Goal: Information Seeking & Learning: Learn about a topic

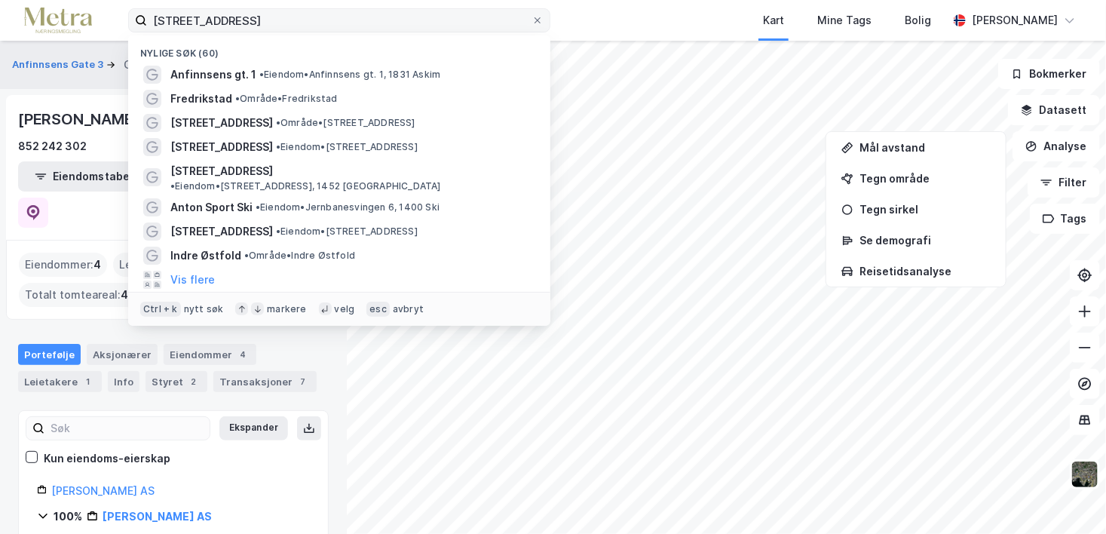
click at [362, 26] on input "[STREET_ADDRESS]" at bounding box center [339, 20] width 384 height 23
click at [381, 225] on span "• Eiendom • [STREET_ADDRESS]" at bounding box center [347, 231] width 142 height 12
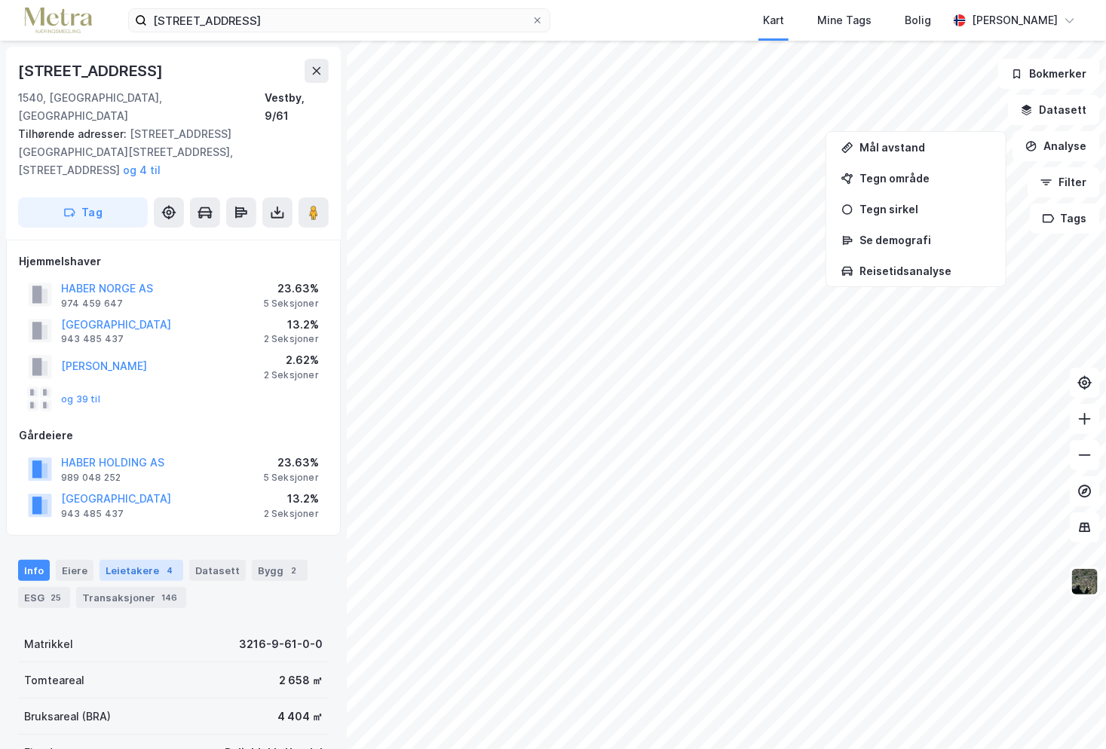
click at [132, 533] on div "Leietakere 4" at bounding box center [142, 570] width 84 height 21
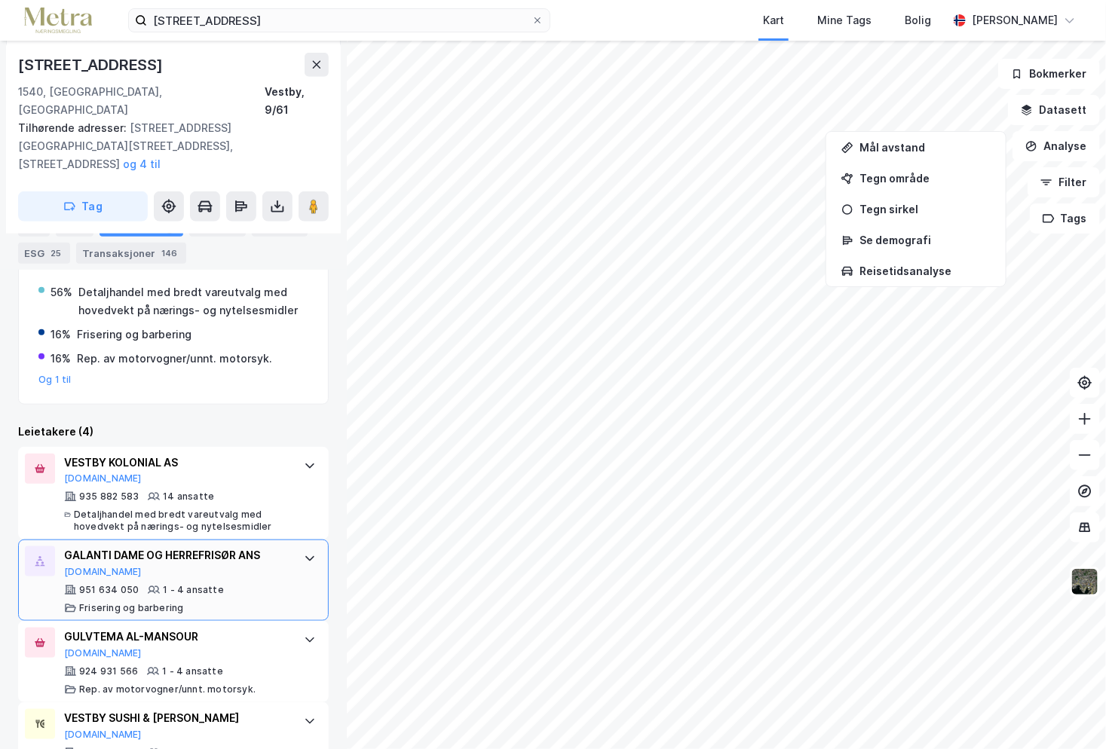
scroll to position [483, 0]
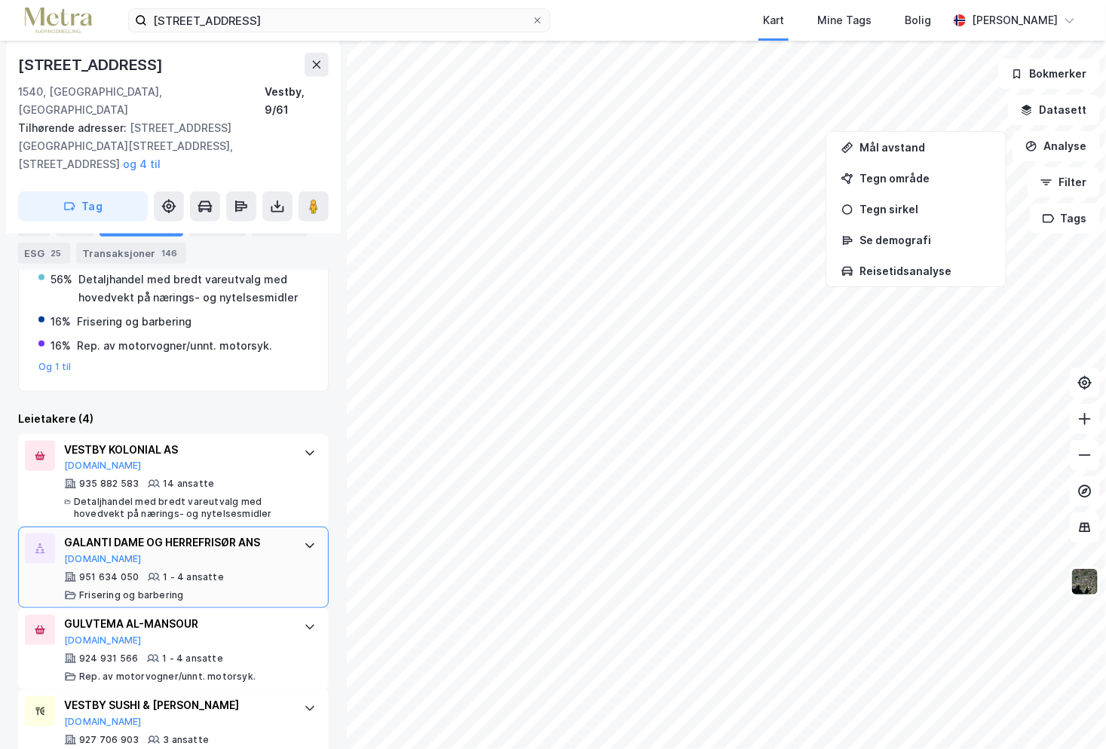
click at [243, 533] on div "GALANTI DAME OG HERREFRISØR ANS [DOMAIN_NAME]" at bounding box center [176, 550] width 225 height 32
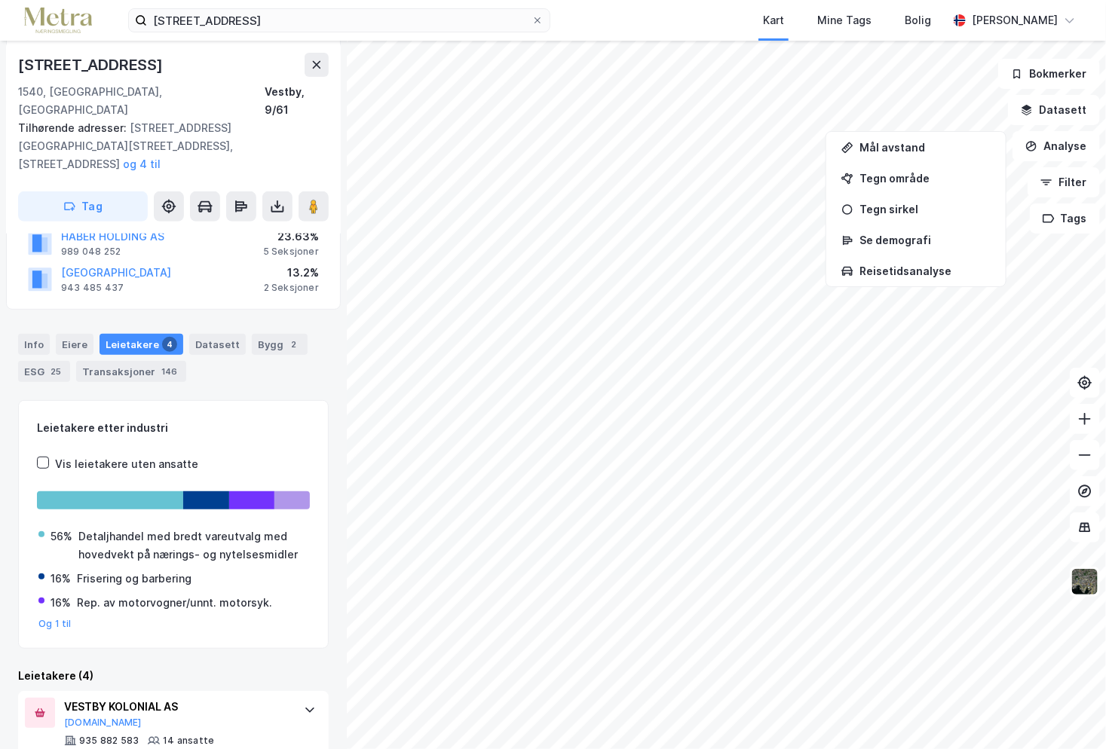
scroll to position [377, 0]
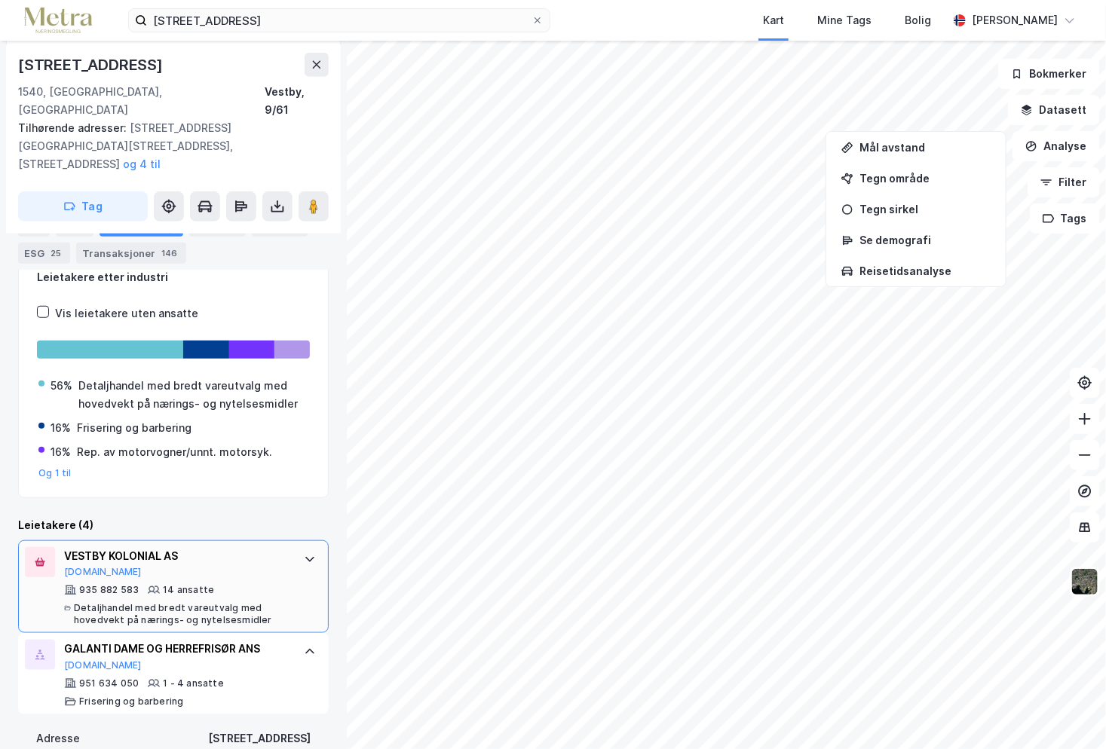
click at [249, 533] on div "VESTBY KOLONIAL AS" at bounding box center [176, 556] width 225 height 18
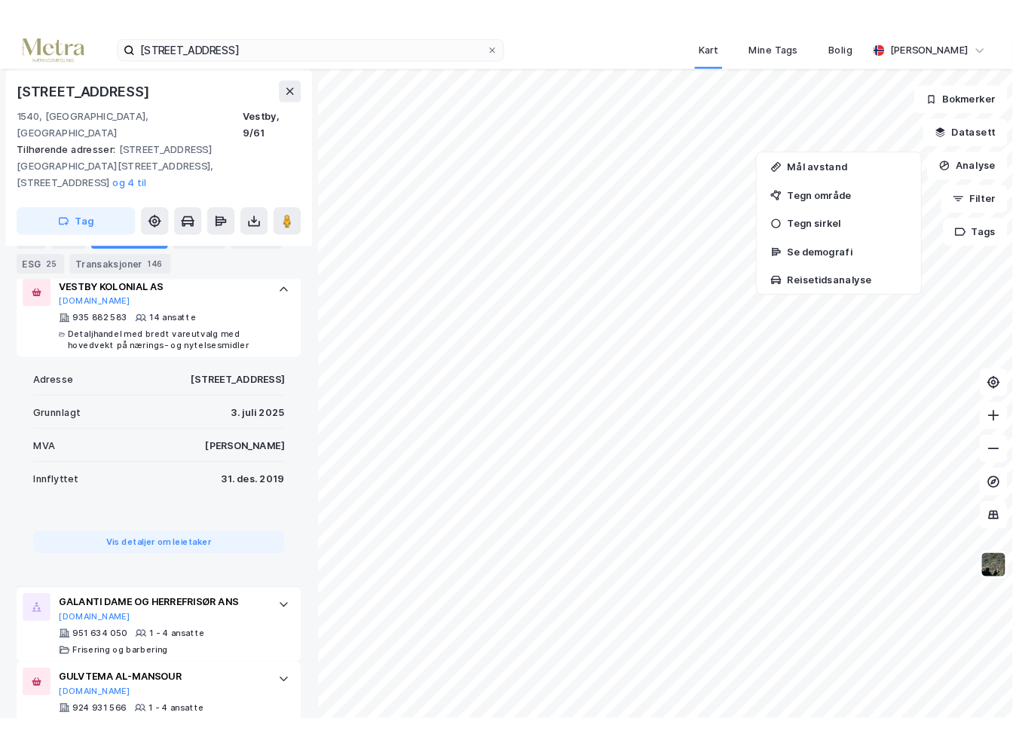
scroll to position [733, 0]
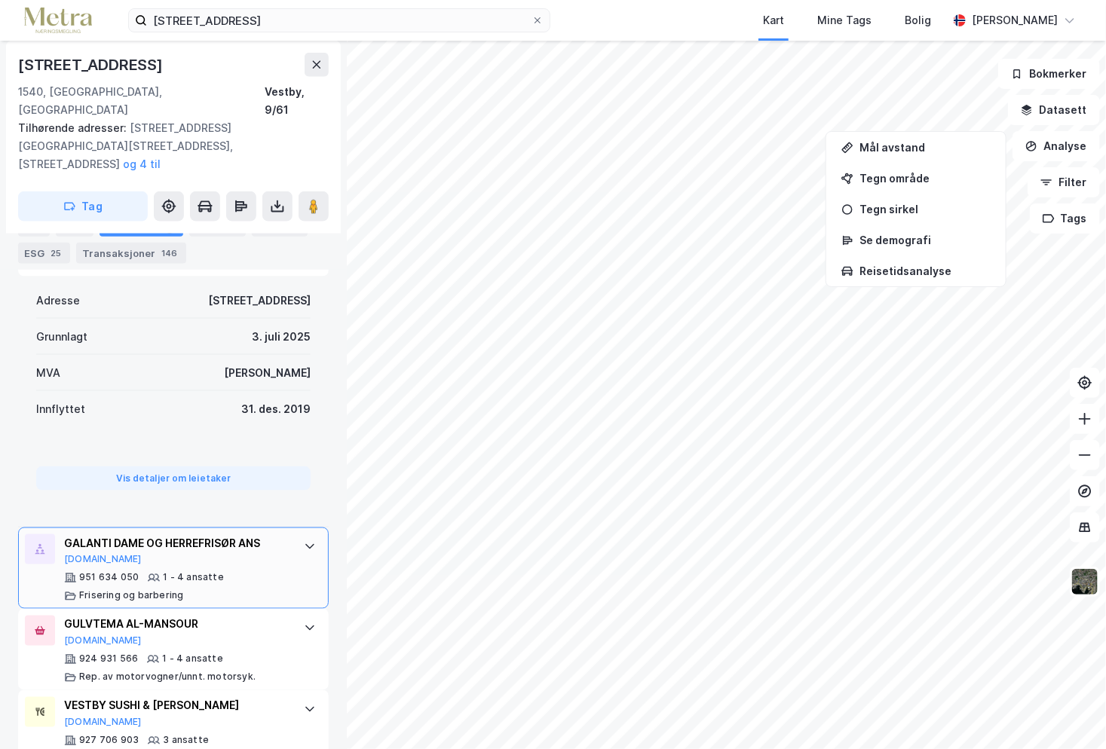
click at [262, 533] on div "GALANTI DAME OG HERREFRISØR ANS [DOMAIN_NAME]" at bounding box center [176, 550] width 225 height 32
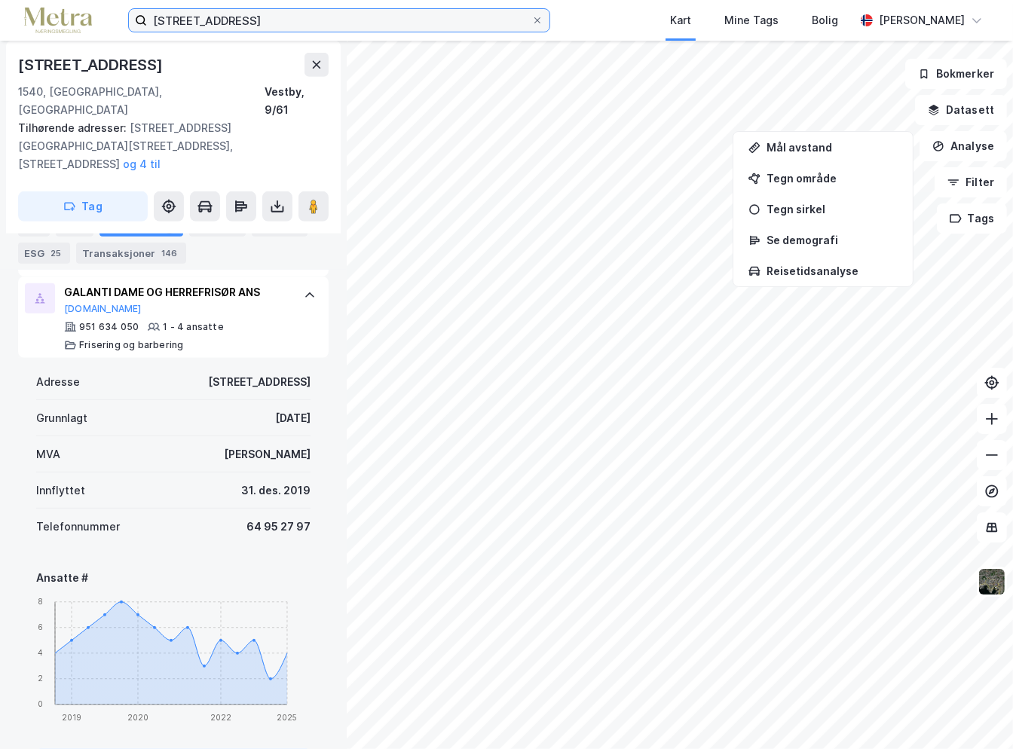
click at [307, 23] on input "[STREET_ADDRESS]" at bounding box center [339, 20] width 384 height 23
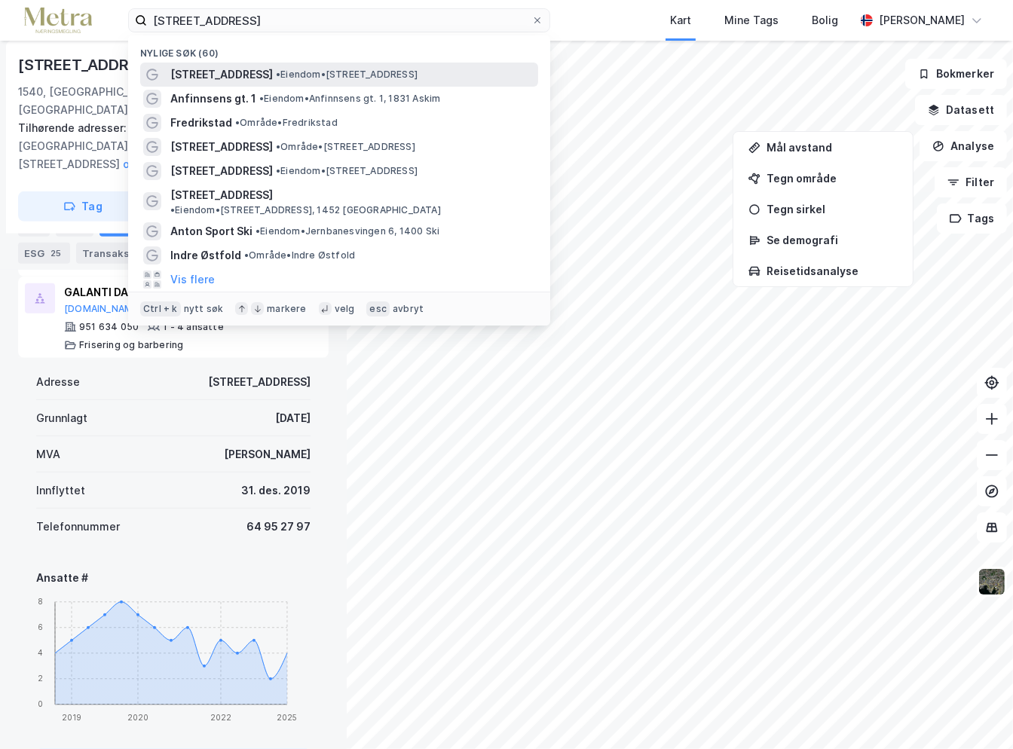
click at [314, 76] on span "• Eiendom • [STREET_ADDRESS]" at bounding box center [347, 75] width 142 height 12
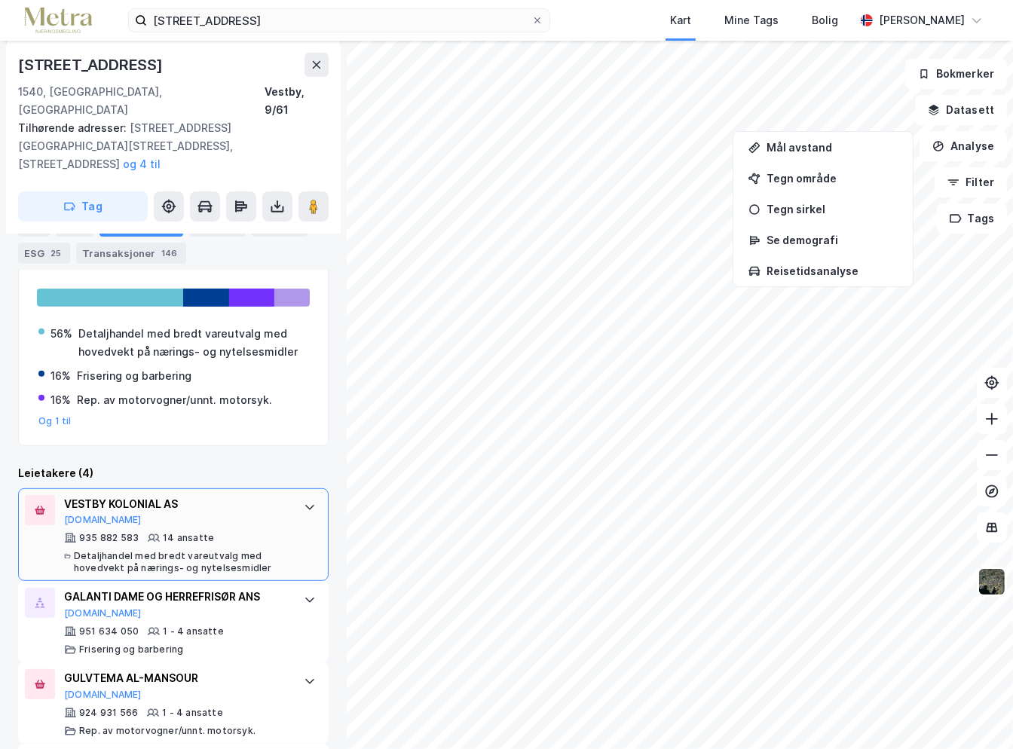
scroll to position [452, 0]
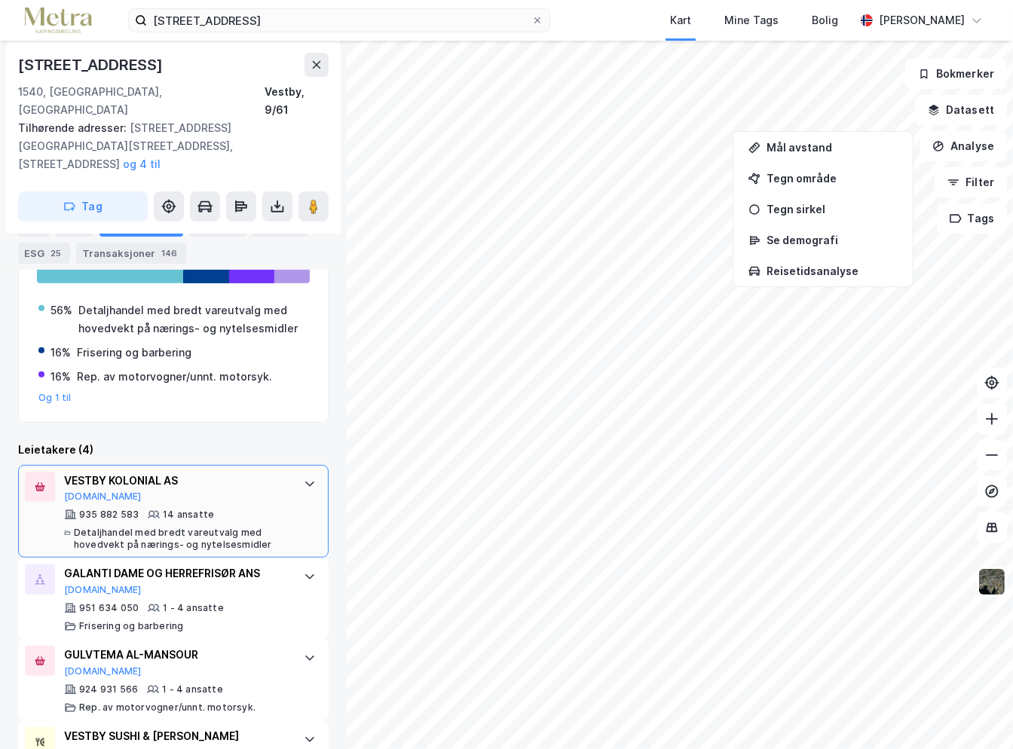
click at [253, 509] on div "935 882 583 14 ansatte Detaljhandel med bredt vareutvalg med hovedvekt på nærin…" at bounding box center [176, 530] width 225 height 42
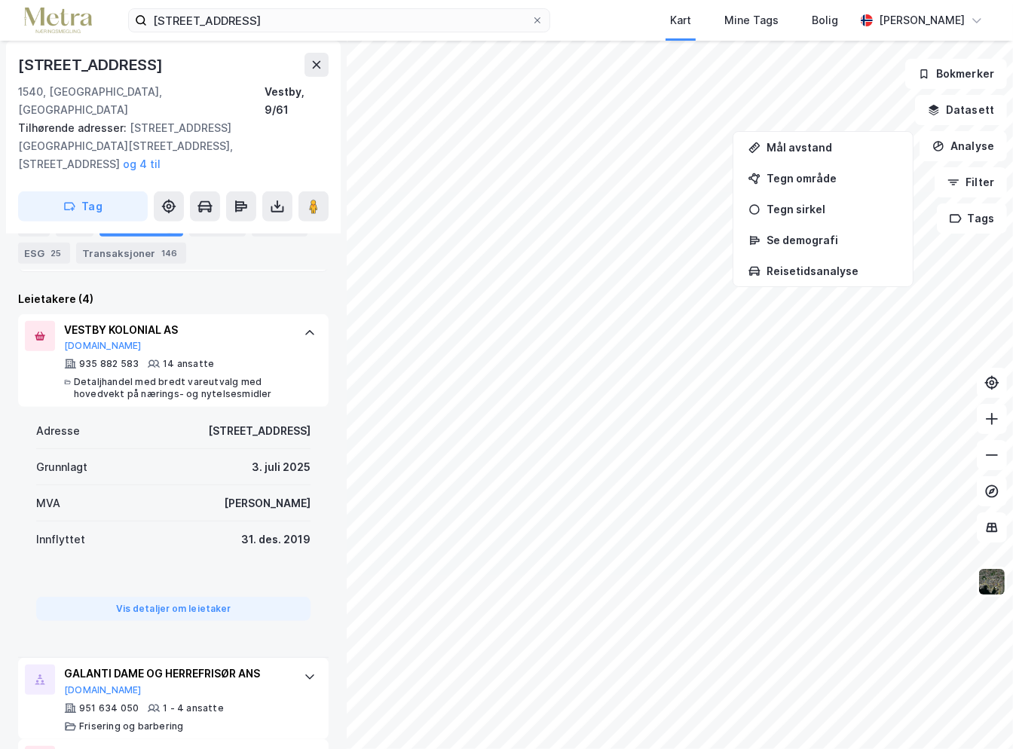
scroll to position [678, 0]
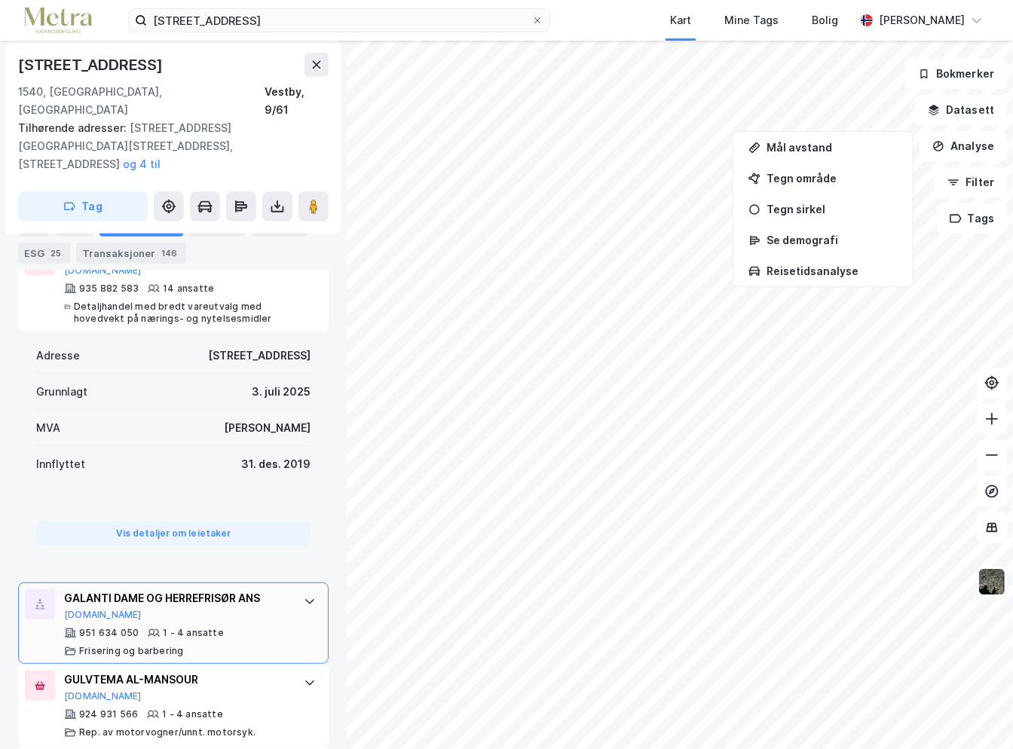
click at [270, 533] on div "GALANTI DAME OG HERREFRISØR ANS" at bounding box center [176, 598] width 225 height 18
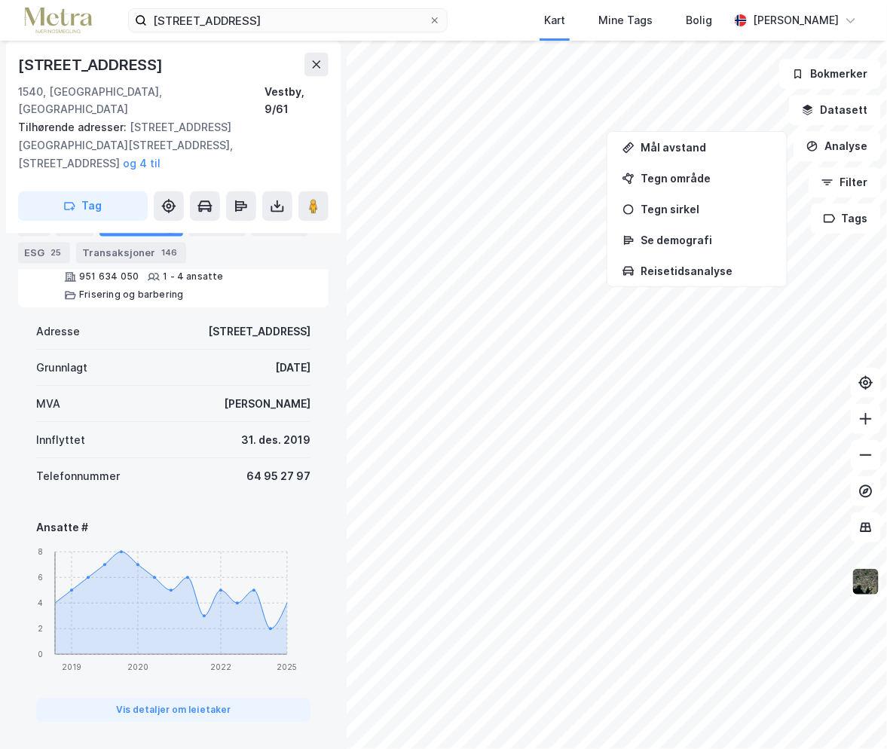
scroll to position [934, 0]
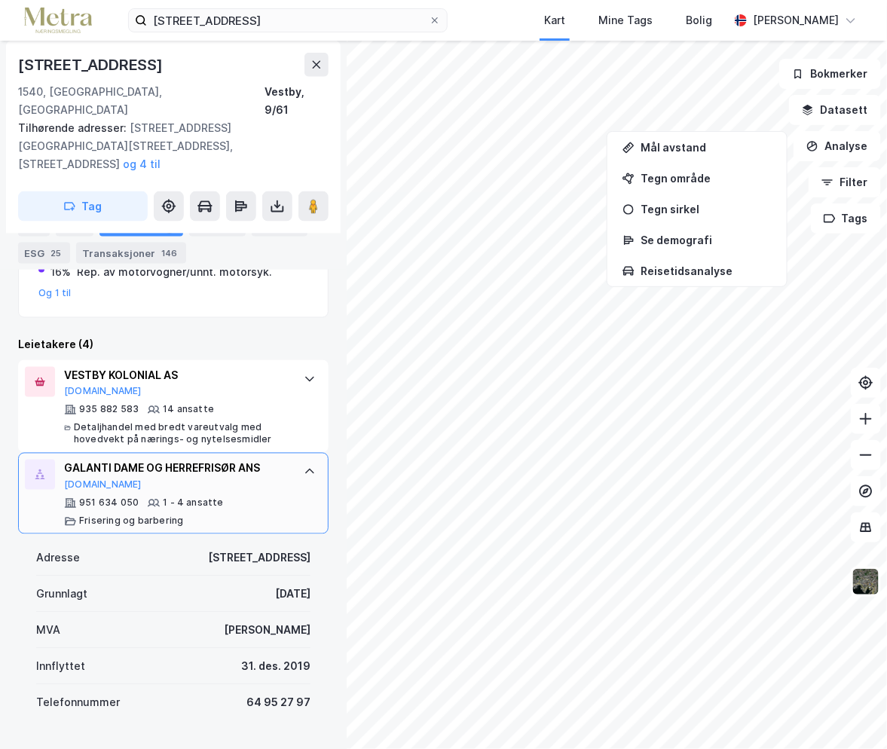
click at [268, 498] on div "951 634 050 1 - 4 ansatte Frisering og barbering" at bounding box center [176, 513] width 225 height 30
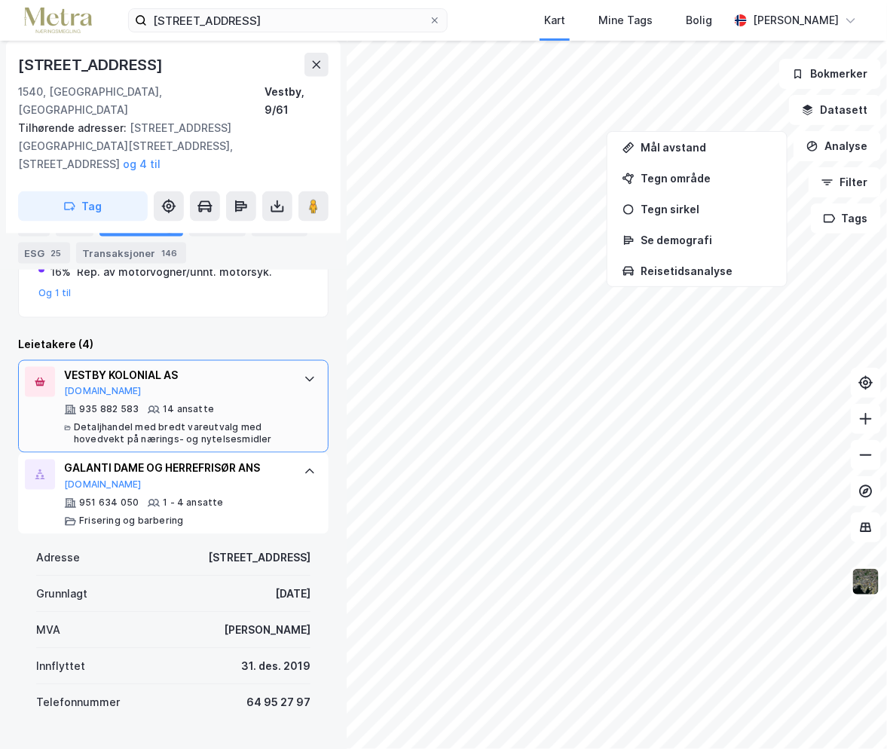
scroll to position [483, 0]
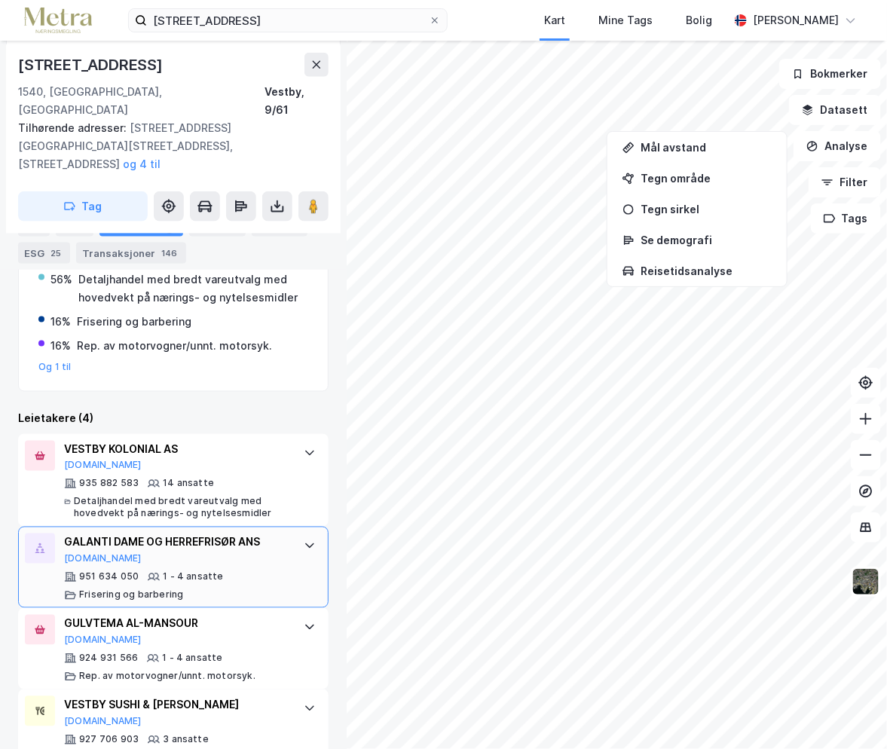
click at [251, 533] on div "GALANTI DAME OG HERREFRISØR ANS [DOMAIN_NAME] 951 634 050 1 - 4 ansatte Friseri…" at bounding box center [176, 568] width 225 height 68
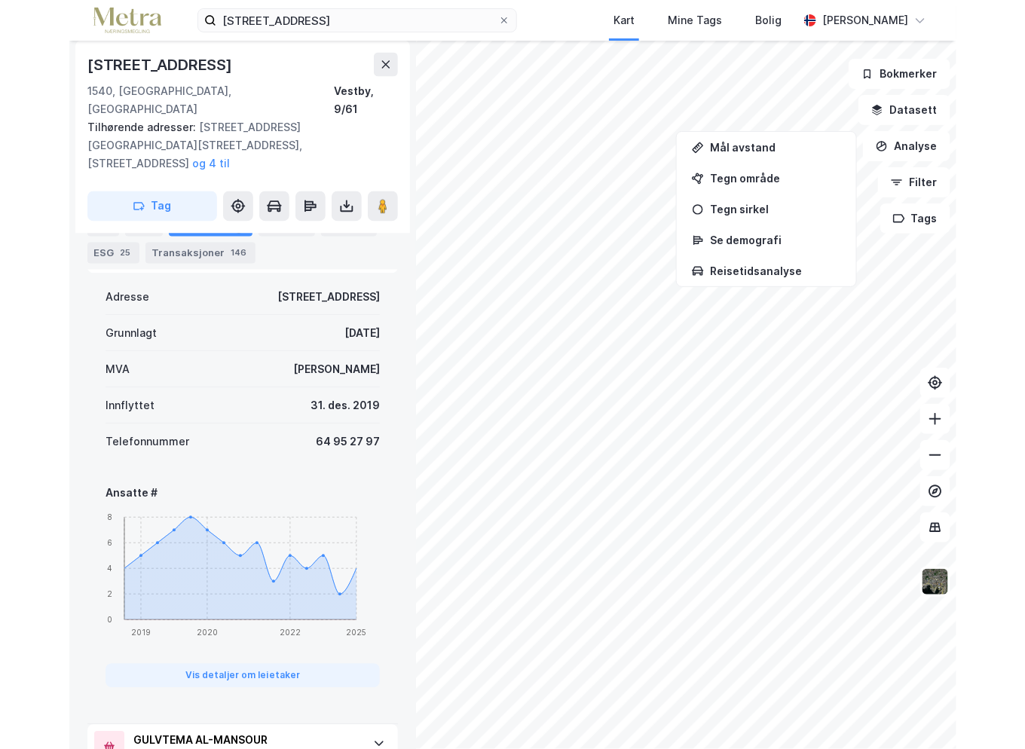
scroll to position [783, 0]
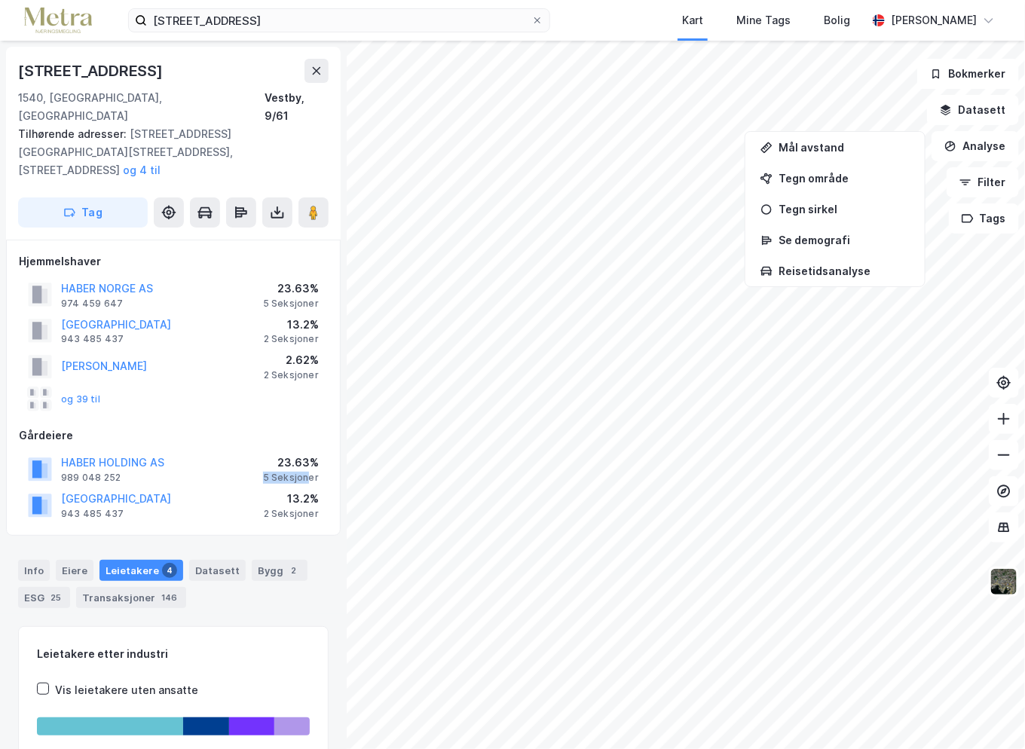
drag, startPoint x: 260, startPoint y: 440, endPoint x: 311, endPoint y: 440, distance: 51.3
click at [311, 451] on div "HABER HOLDING AS 989 048 252 23.63% 5 Seksjoner" at bounding box center [173, 469] width 309 height 36
click at [301, 472] on div "5 Seksjoner" at bounding box center [291, 478] width 56 height 12
click at [304, 280] on div "23.63%" at bounding box center [291, 289] width 56 height 18
drag, startPoint x: 274, startPoint y: 261, endPoint x: 323, endPoint y: 262, distance: 49.0
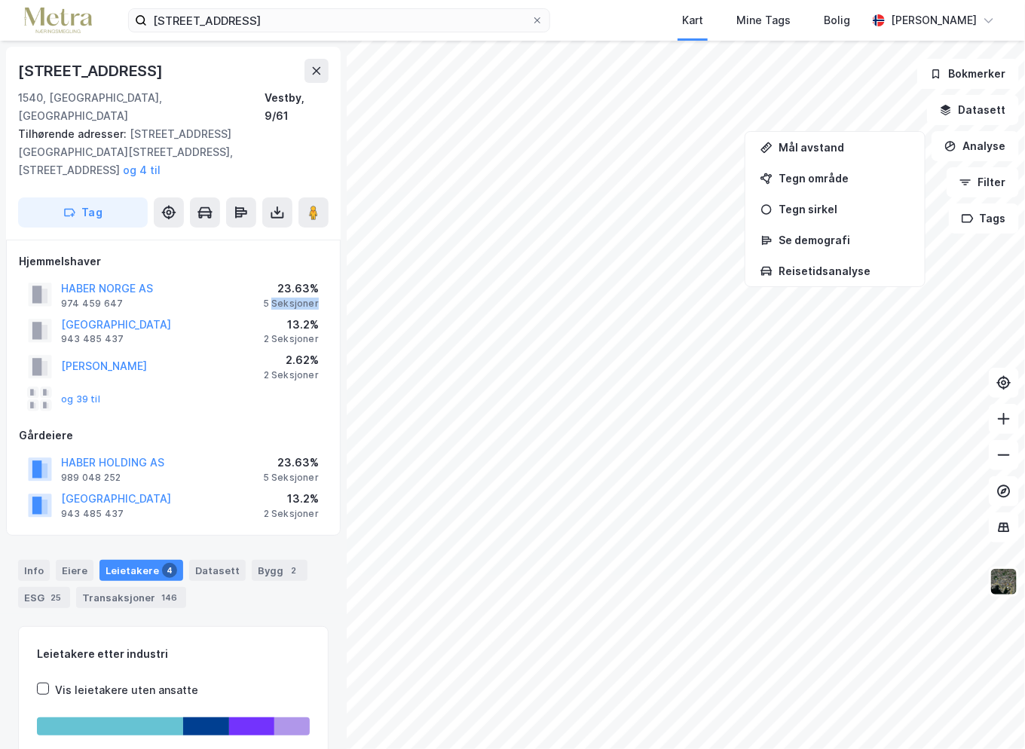
click at [323, 277] on div "HABER [GEOGRAPHIC_DATA] AS 974 459 647 23.63% 5 Seksjoner" at bounding box center [173, 295] width 309 height 36
drag, startPoint x: 323, startPoint y: 262, endPoint x: 266, endPoint y: 268, distance: 57.6
click at [266, 277] on div "HABER [GEOGRAPHIC_DATA] AS 974 459 647 23.63% 5 Seksjoner" at bounding box center [173, 295] width 309 height 36
drag, startPoint x: 280, startPoint y: 265, endPoint x: 326, endPoint y: 267, distance: 46.8
click at [326, 277] on div "HABER [GEOGRAPHIC_DATA] AS 974 459 647 23.63% 5 Seksjoner" at bounding box center [173, 295] width 309 height 36
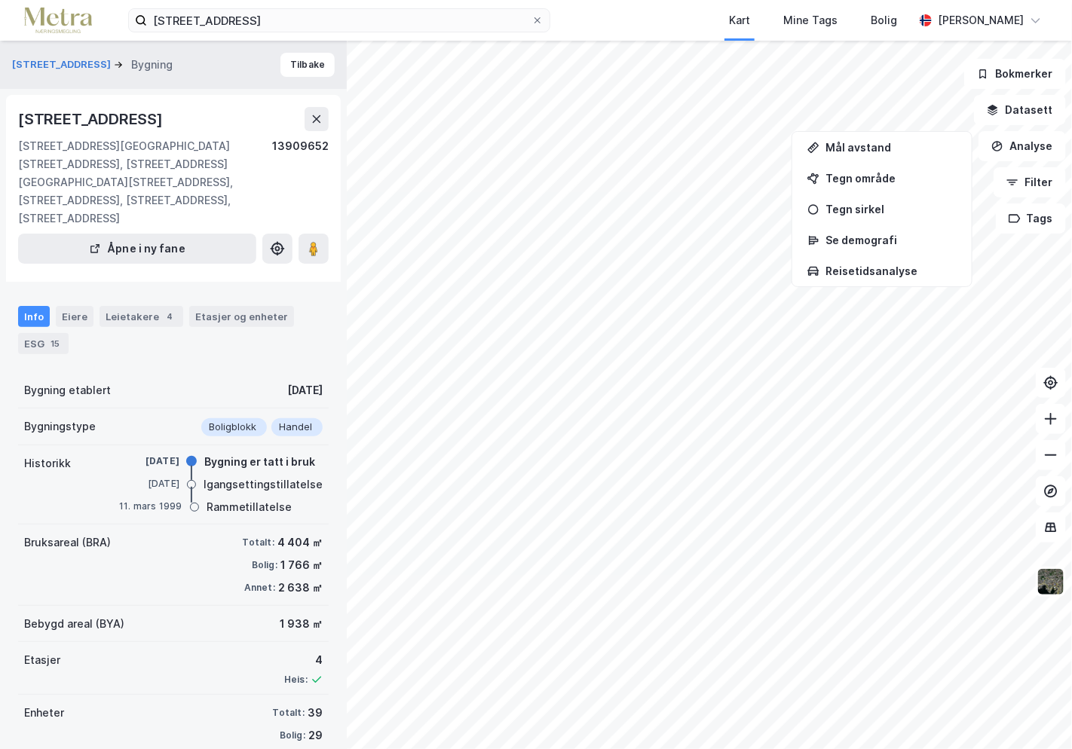
click at [98, 112] on div "[STREET_ADDRESS]" at bounding box center [92, 119] width 148 height 24
click at [306, 61] on button "Tilbake" at bounding box center [307, 65] width 54 height 24
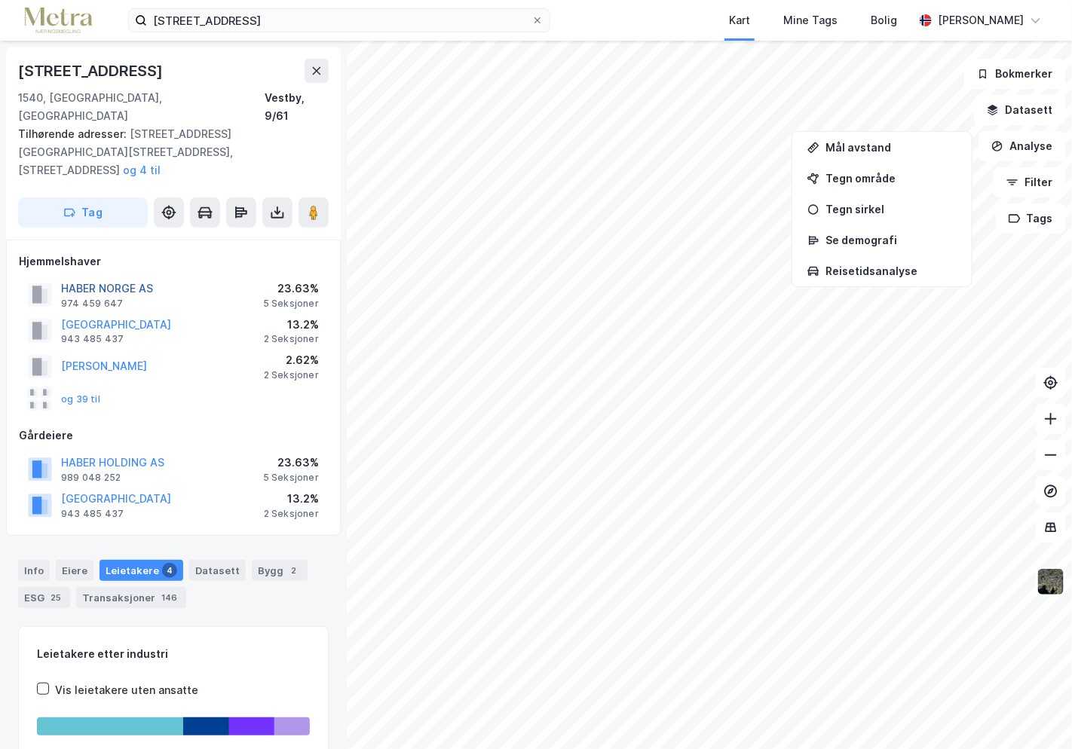
click at [0, 0] on button "HABER NORGE AS" at bounding box center [0, 0] width 0 height 0
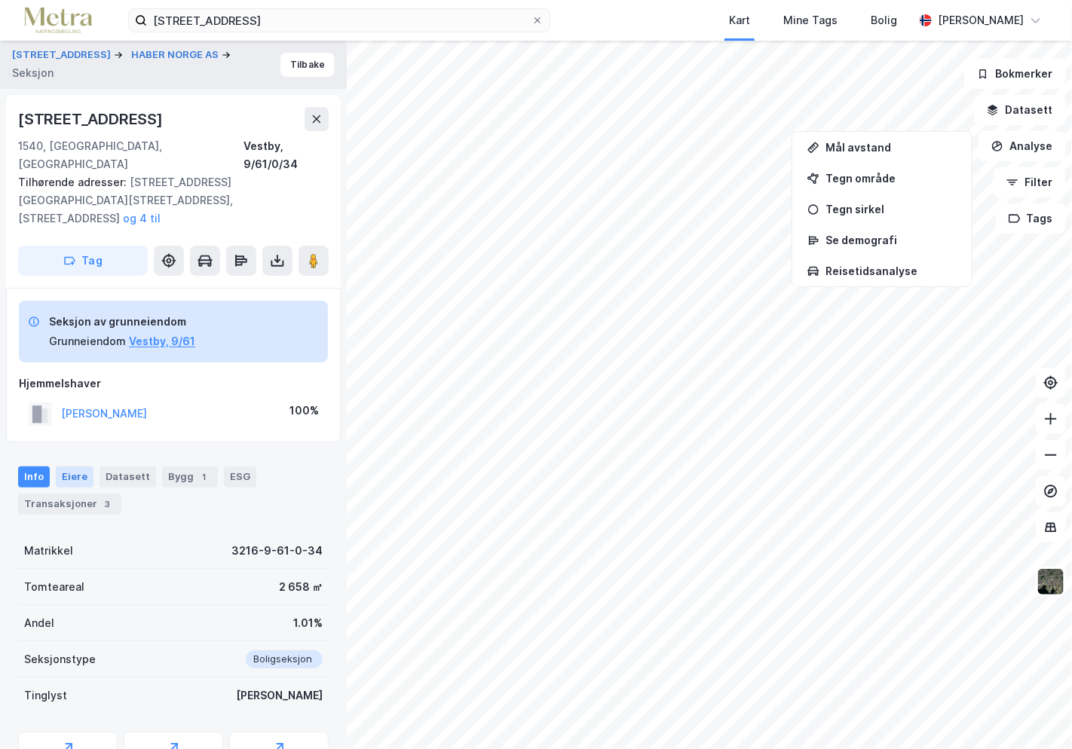
click at [82, 467] on div "Eiere" at bounding box center [75, 477] width 38 height 21
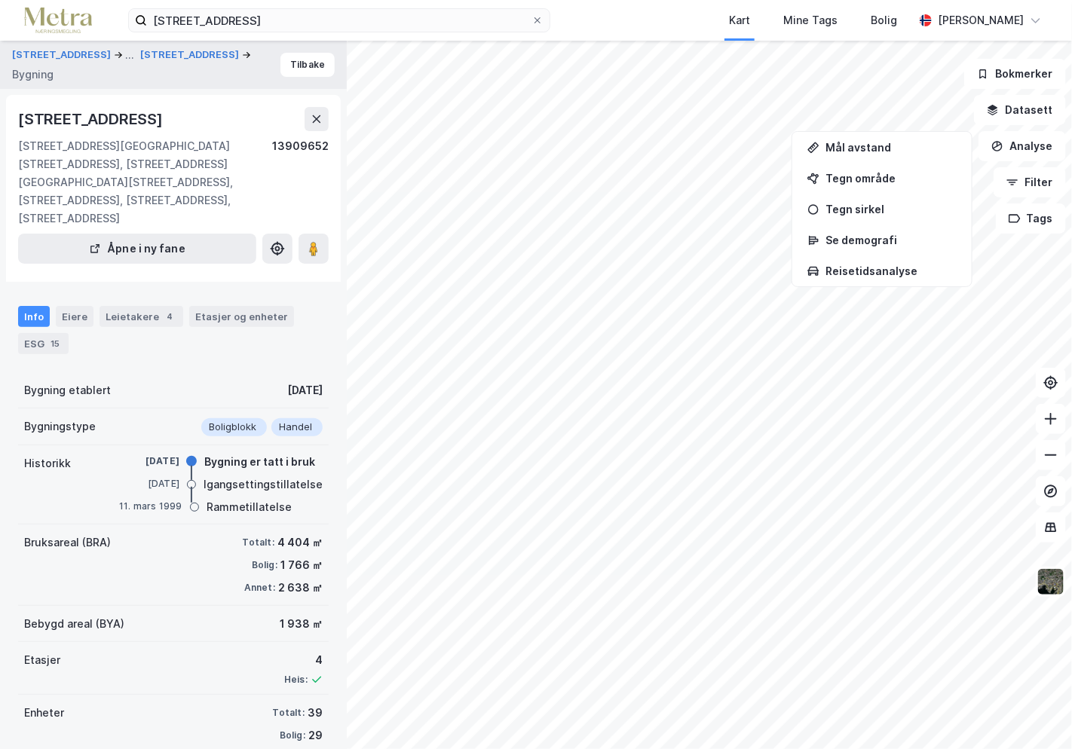
scroll to position [48, 0]
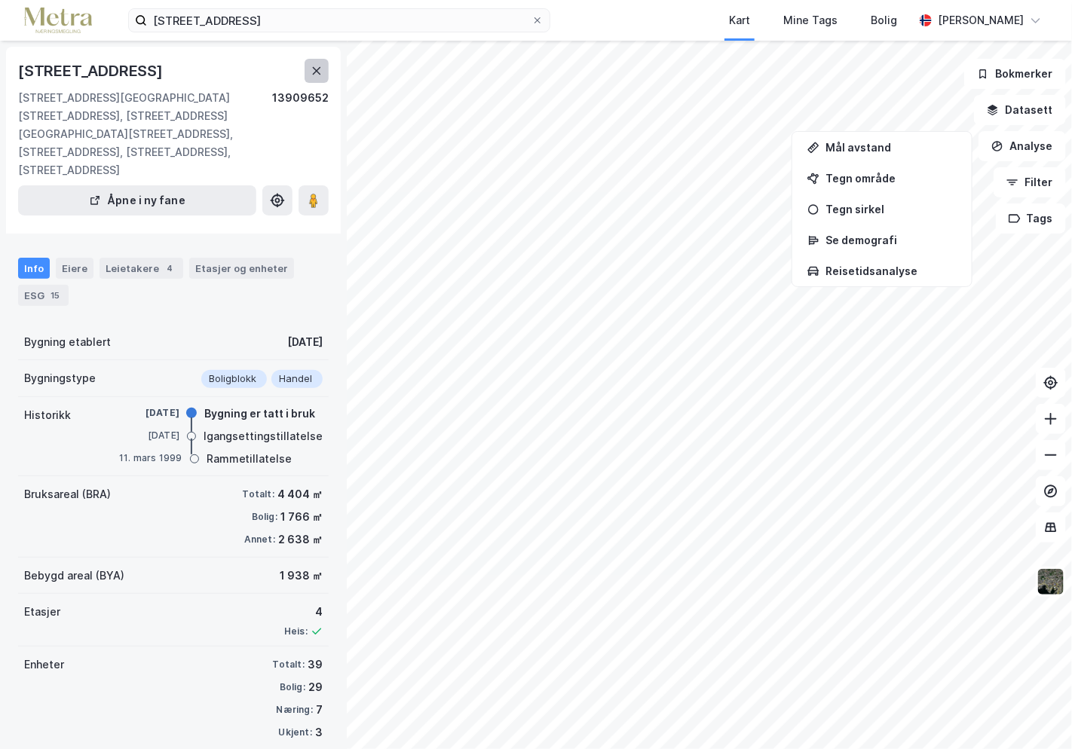
click at [308, 72] on button at bounding box center [317, 71] width 24 height 24
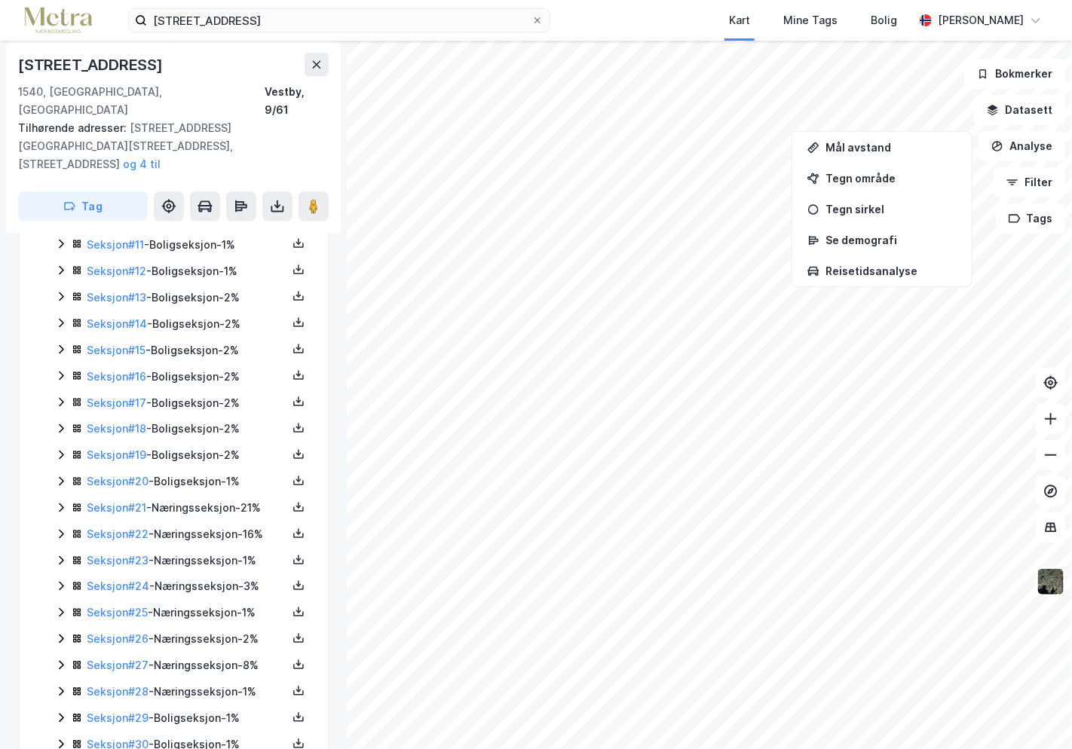
scroll to position [754, 0]
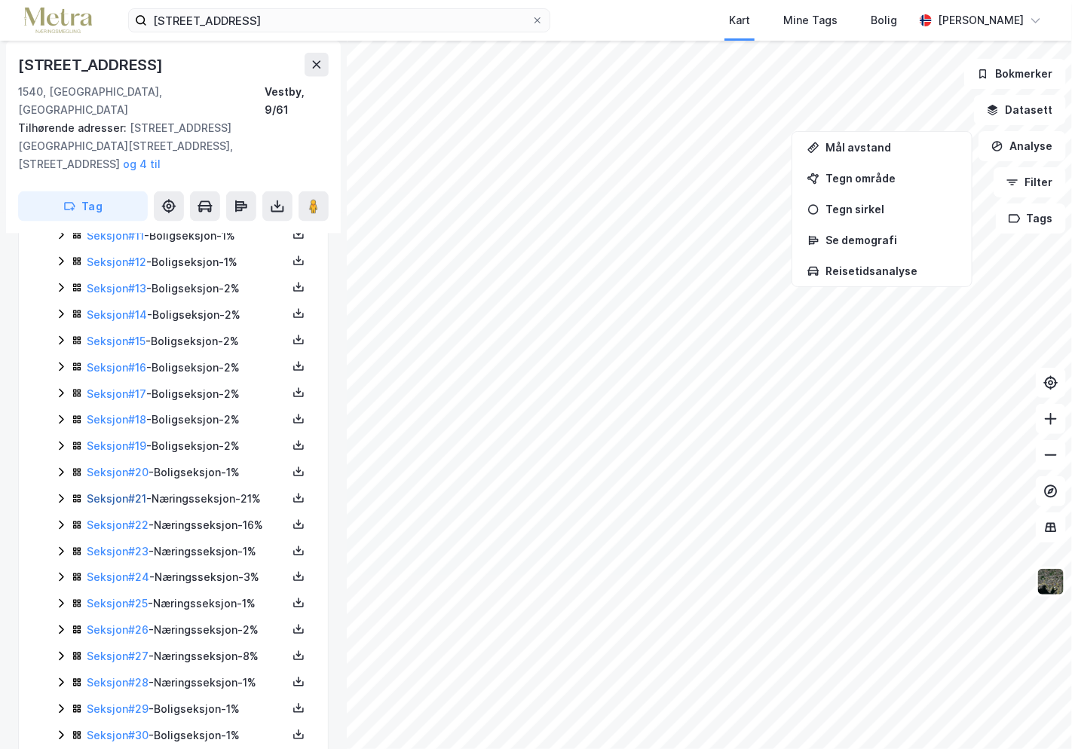
click at [115, 493] on link "Seksjon # 21" at bounding box center [117, 499] width 60 height 13
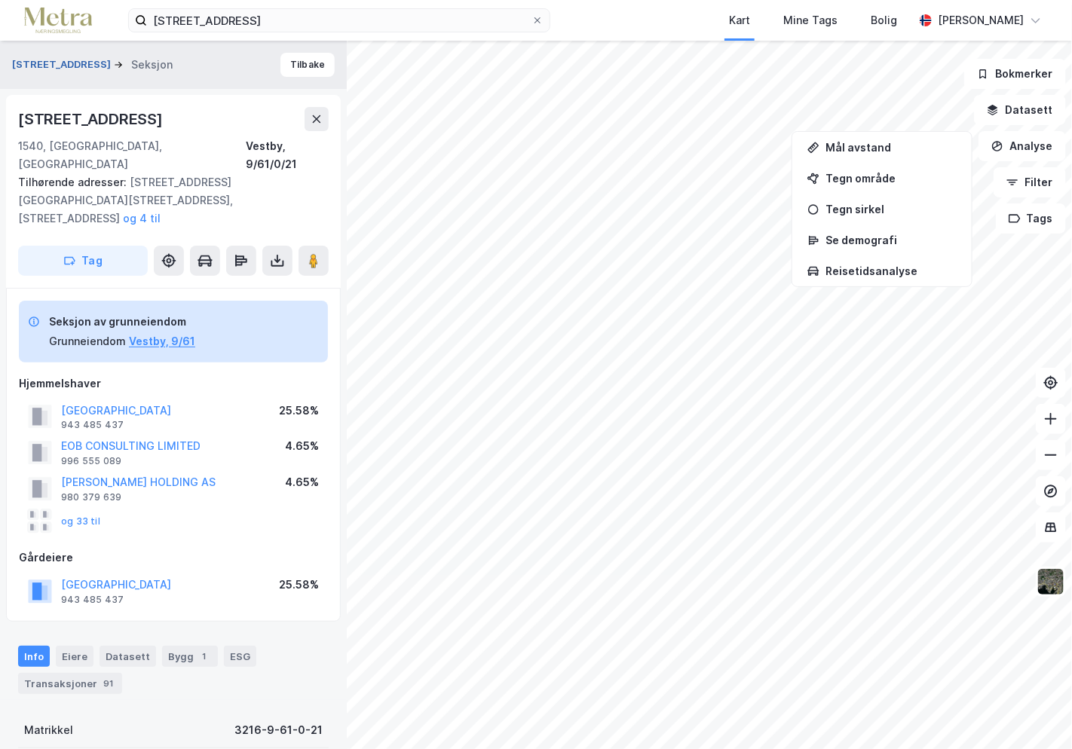
click at [53, 58] on button "[STREET_ADDRESS]" at bounding box center [63, 64] width 102 height 15
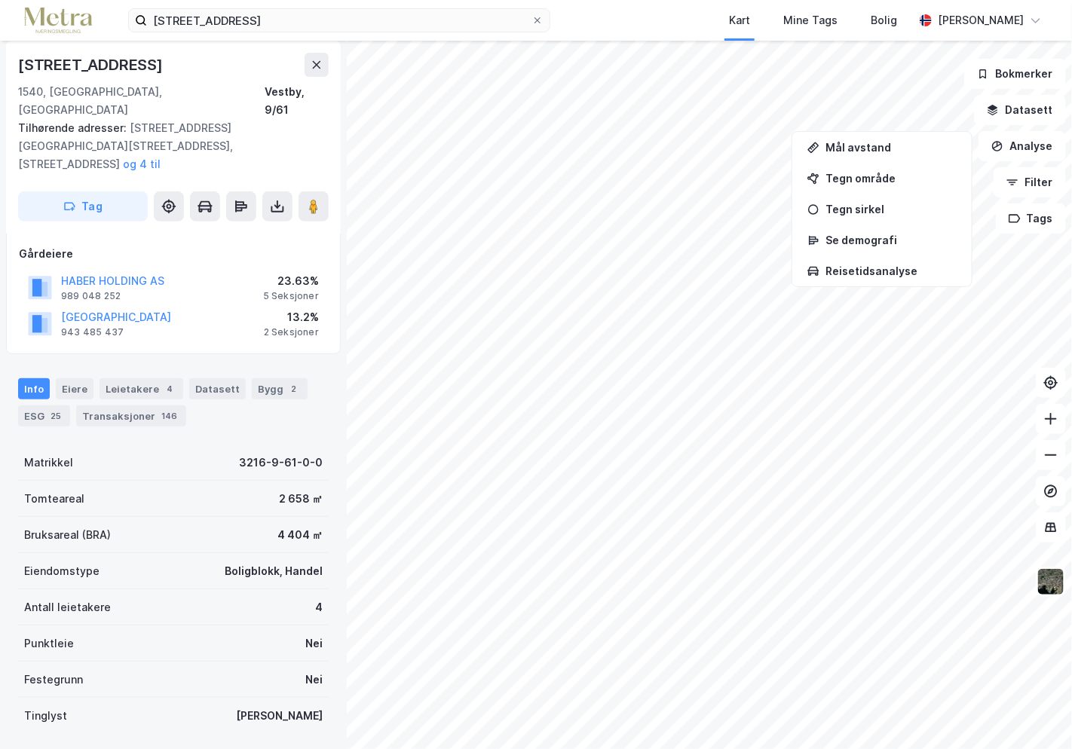
scroll to position [366, 0]
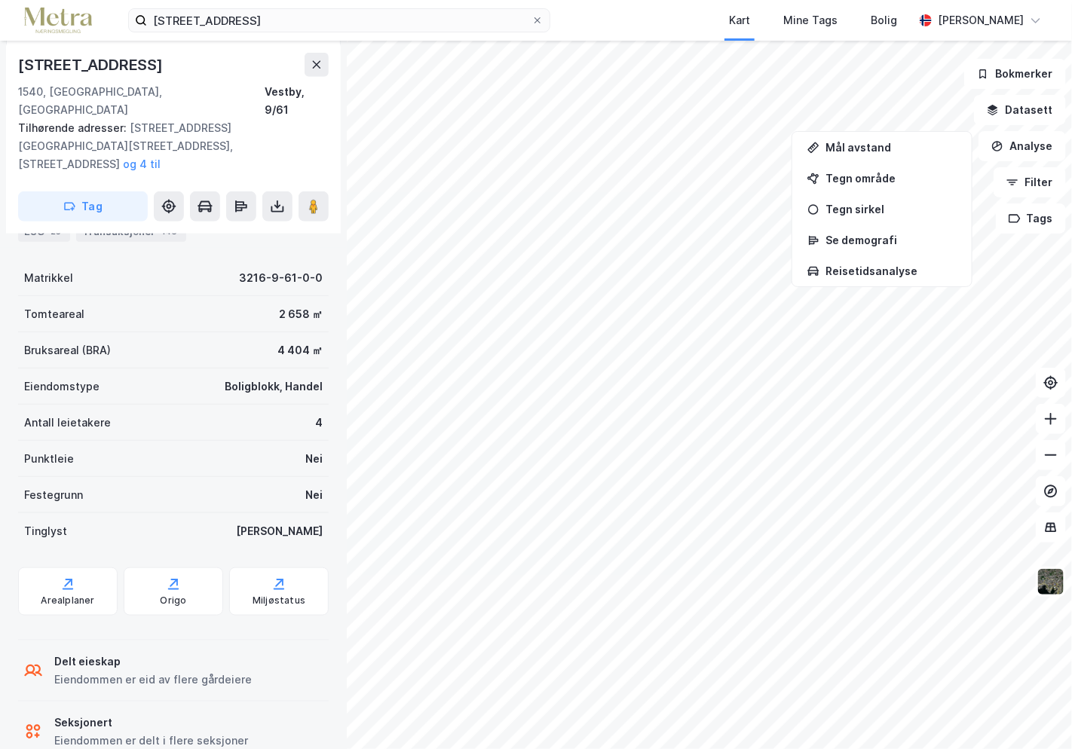
click at [151, 533] on div "Eiendommen er delt i flere seksjoner" at bounding box center [151, 741] width 194 height 18
click at [248, 533] on div "Seksjonert Eiendommen er delt i flere seksjoner" at bounding box center [173, 732] width 311 height 60
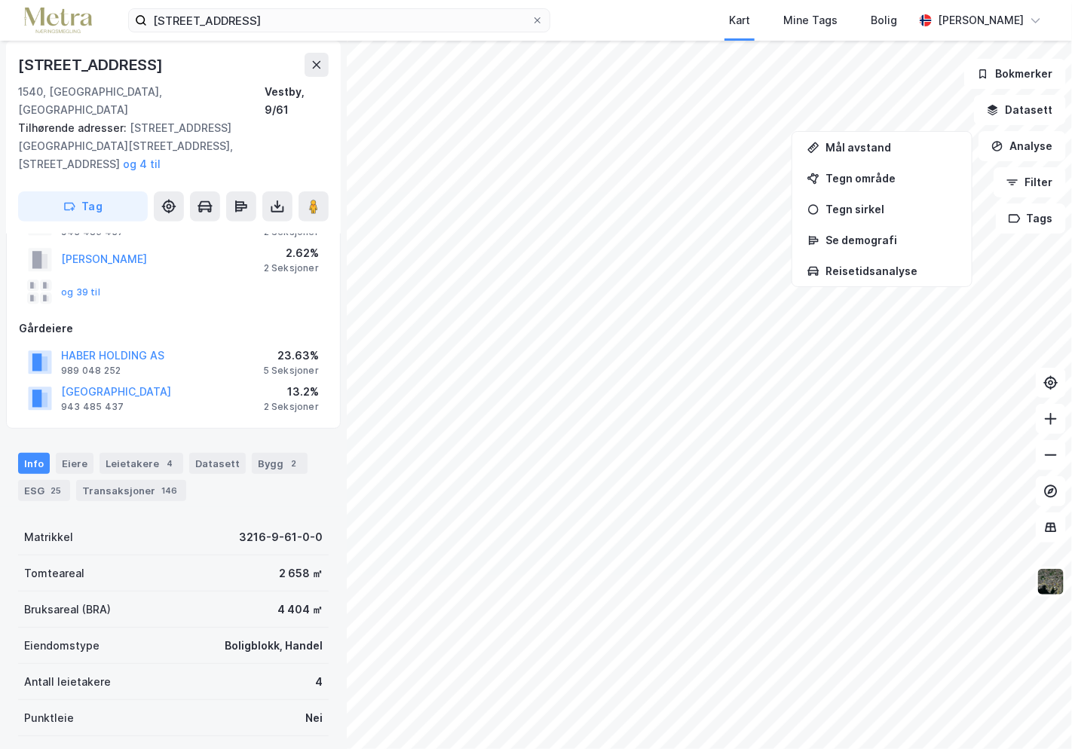
scroll to position [65, 0]
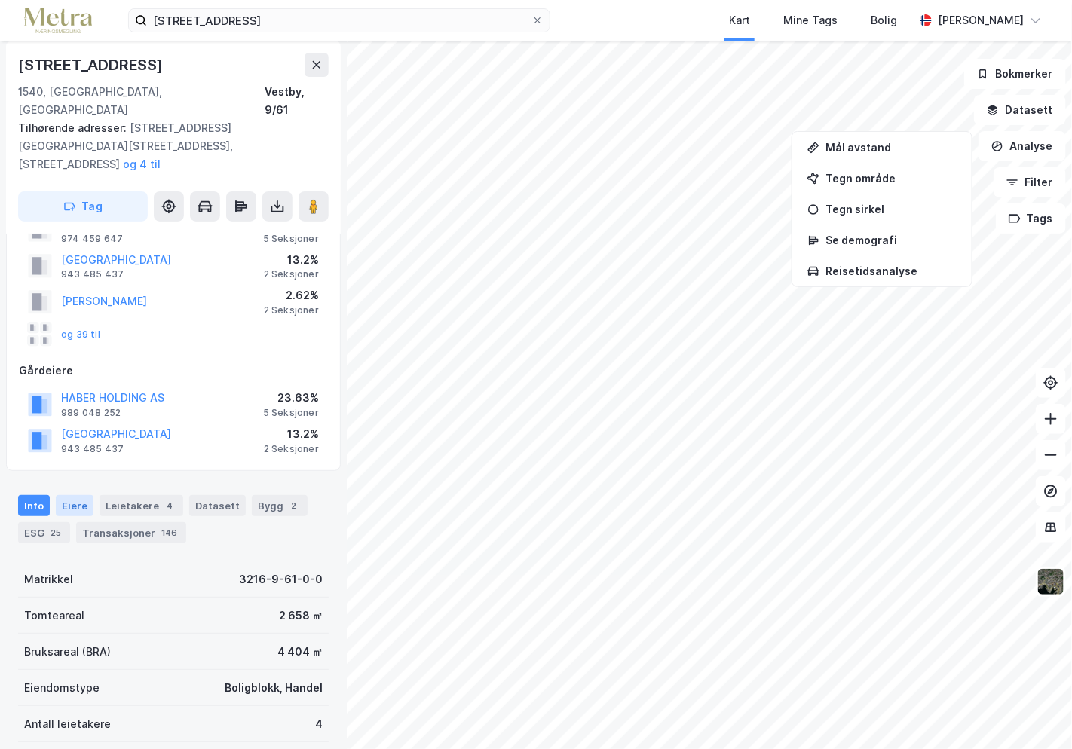
click at [82, 495] on div "Eiere" at bounding box center [75, 505] width 38 height 21
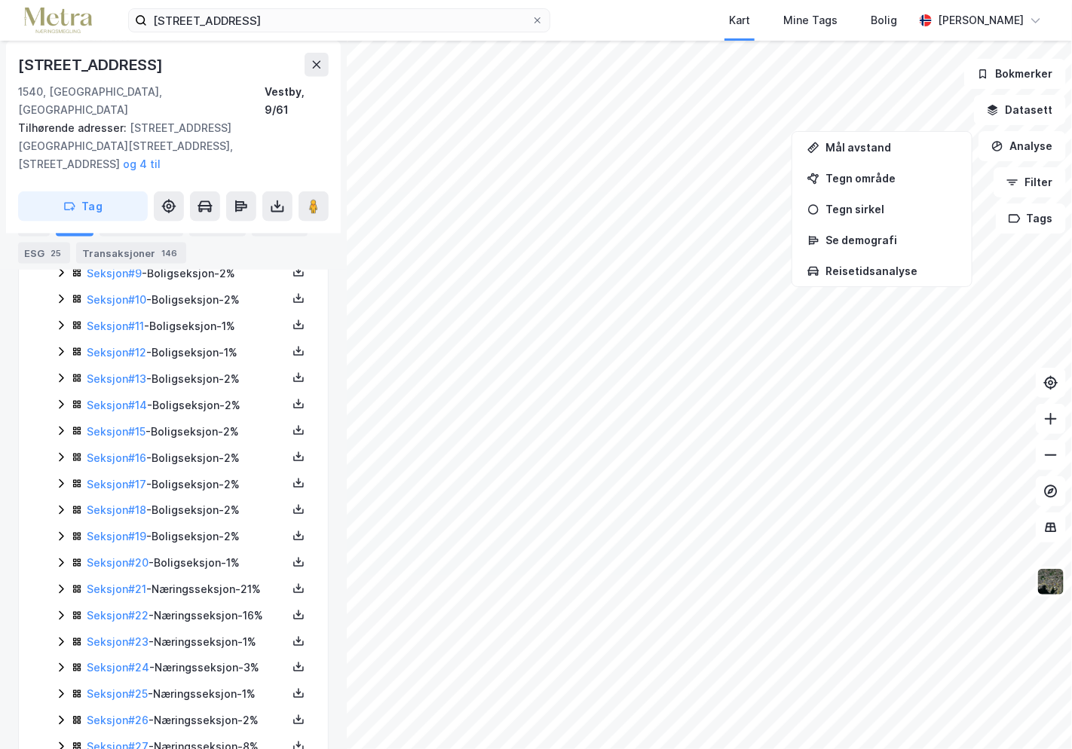
scroll to position [743, 0]
click at [137, 530] on link "Seksjon # 22" at bounding box center [118, 536] width 62 height 13
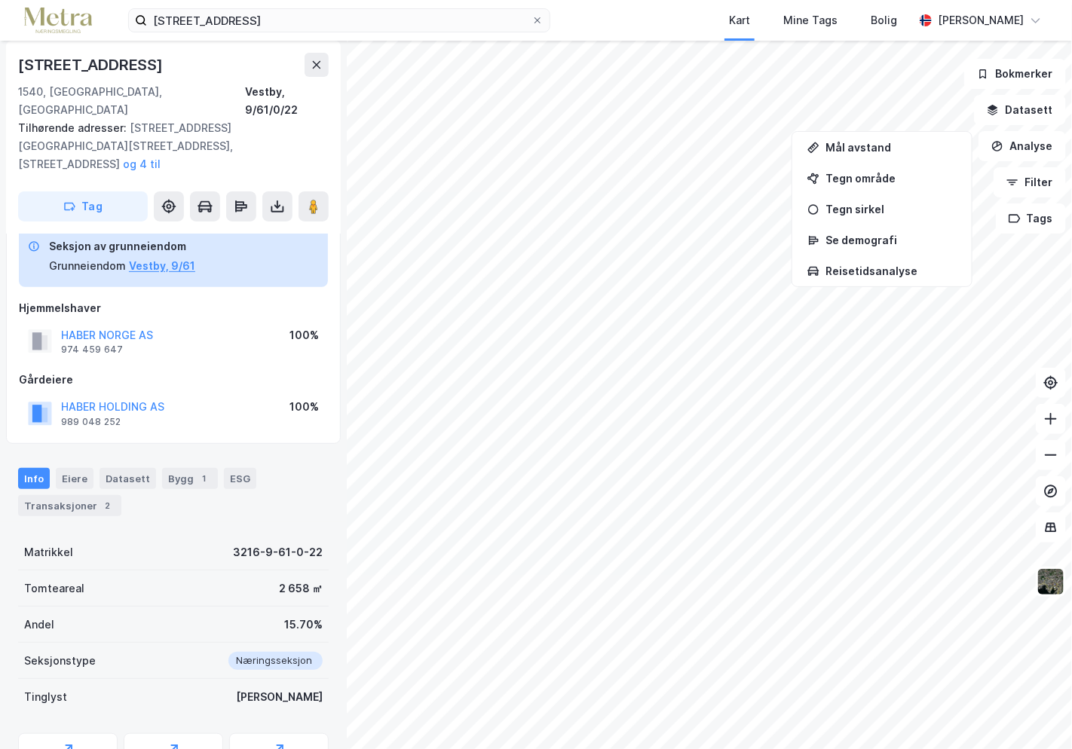
scroll to position [119, 0]
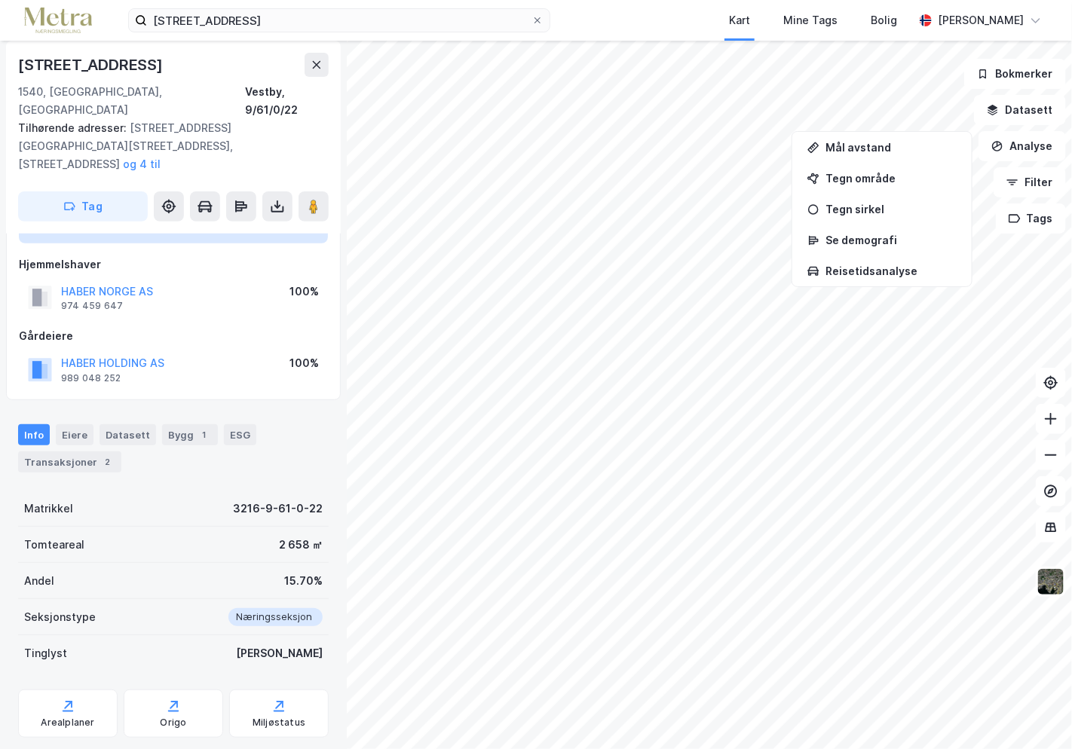
drag, startPoint x: 289, startPoint y: 575, endPoint x: 292, endPoint y: 599, distance: 24.2
click at [289, 533] on div "Næringsseksjon" at bounding box center [270, 617] width 103 height 18
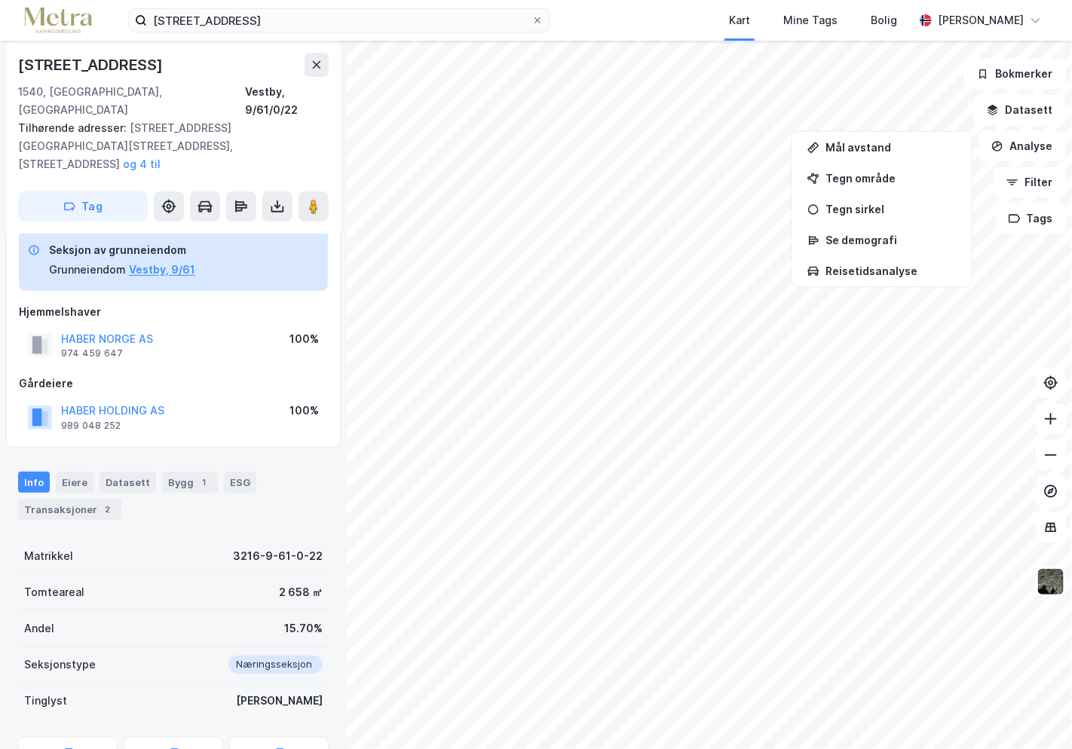
scroll to position [0, 0]
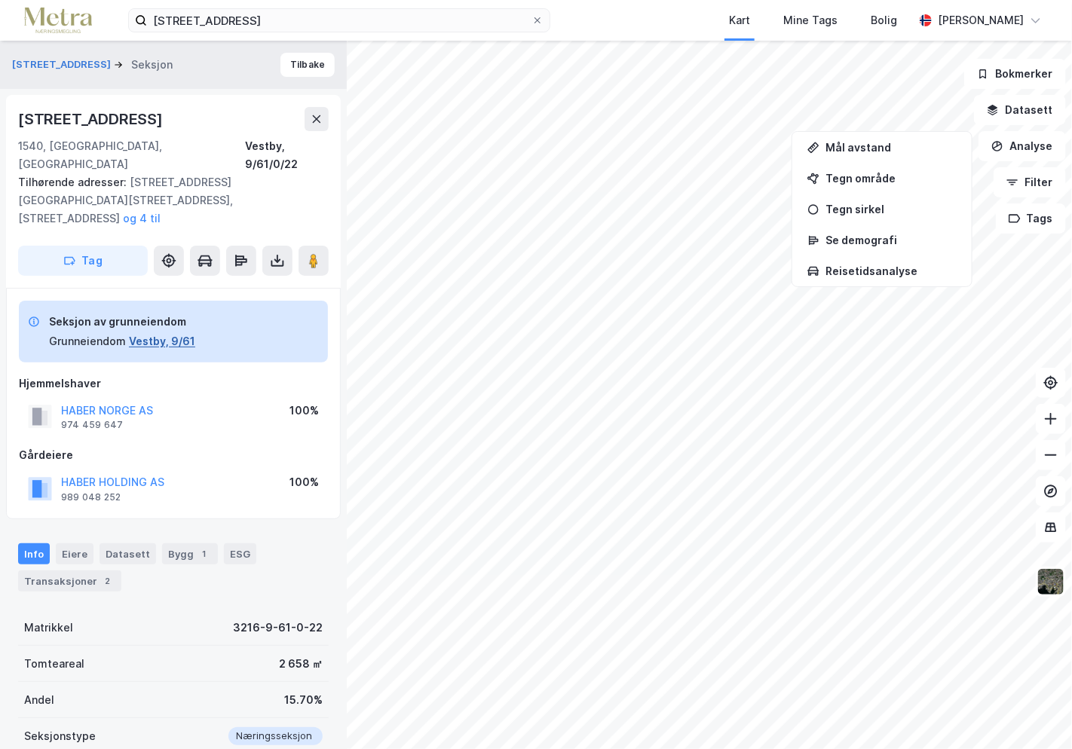
click at [179, 332] on button "Vestby, 9/61" at bounding box center [162, 341] width 66 height 18
